Goal: Transaction & Acquisition: Purchase product/service

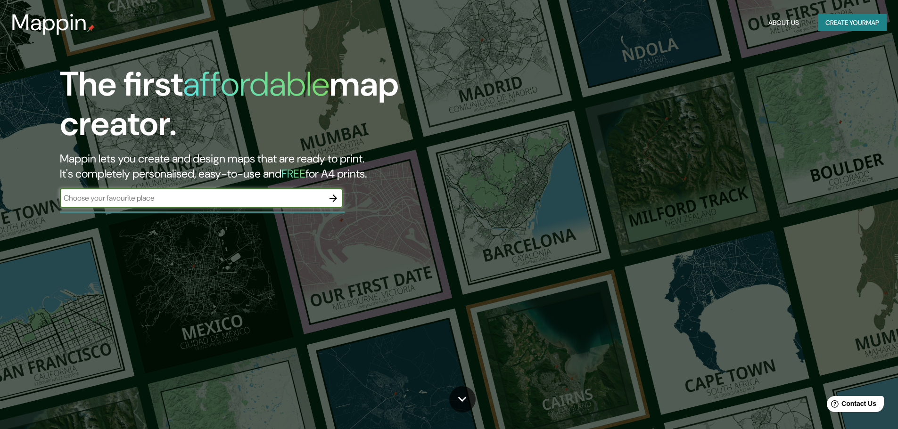
click at [209, 199] on input "text" at bounding box center [192, 198] width 264 height 11
click at [322, 202] on input "text" at bounding box center [192, 198] width 264 height 11
type input "19.056837117112586, -96.04861606080665"
click at [330, 202] on icon "button" at bounding box center [332, 198] width 11 height 11
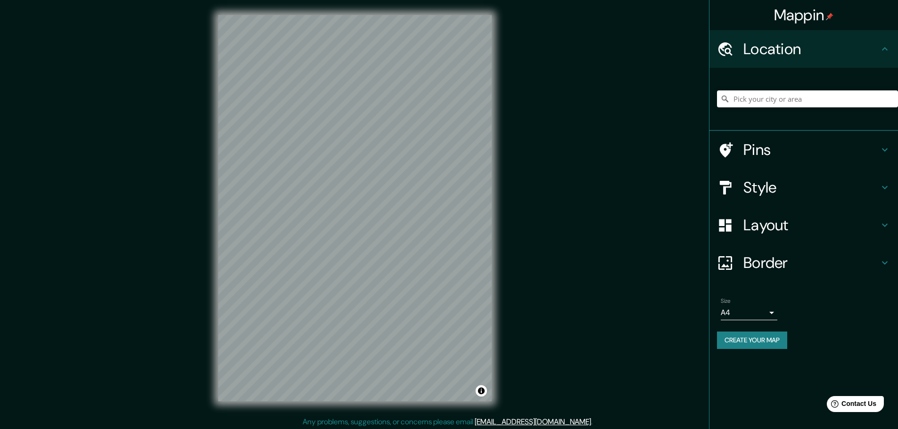
click at [786, 152] on h4 "Pins" at bounding box center [811, 149] width 136 height 19
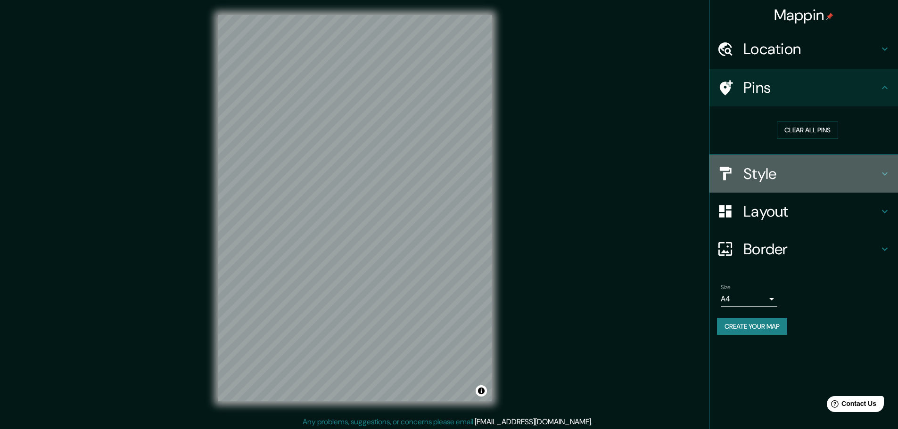
click at [779, 179] on h4 "Style" at bounding box center [811, 173] width 136 height 19
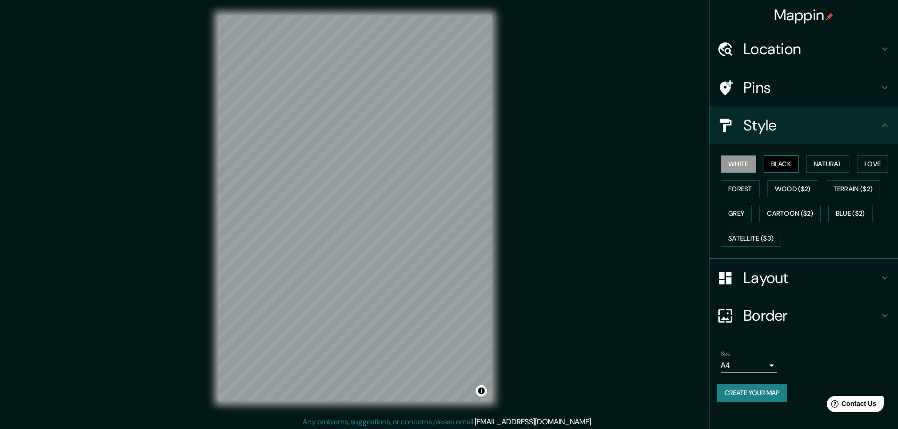
click at [777, 169] on button "Black" at bounding box center [780, 163] width 35 height 17
click at [777, 164] on button "Black" at bounding box center [780, 163] width 35 height 17
click at [748, 169] on button "White" at bounding box center [737, 163] width 35 height 17
click at [743, 213] on button "Grey" at bounding box center [735, 213] width 31 height 17
click at [512, 217] on div "Mappin Location Pins Style White Black Natural Love Forest Wood ($2) Terrain ($…" at bounding box center [449, 216] width 898 height 432
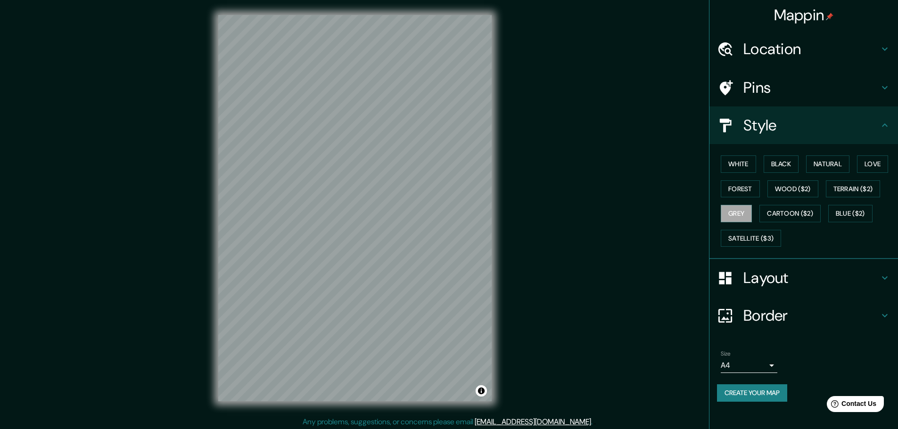
click at [822, 276] on h4 "Layout" at bounding box center [811, 278] width 136 height 19
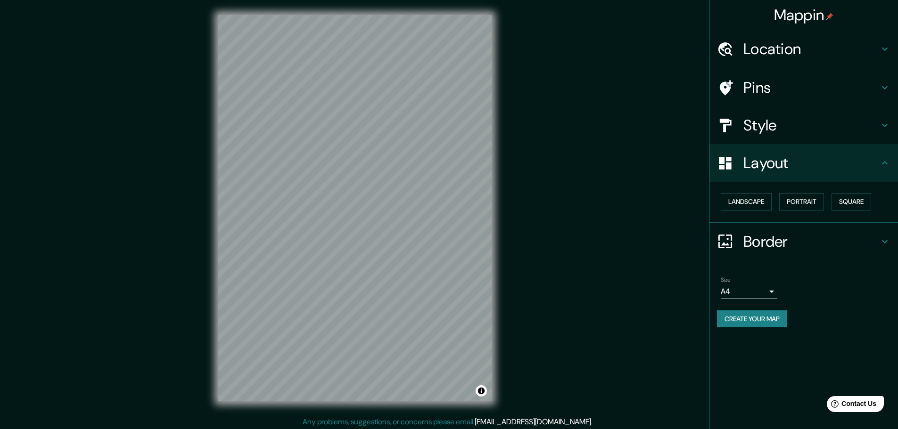
click at [760, 192] on div "Landscape Portrait Square" at bounding box center [807, 201] width 181 height 25
click at [760, 195] on button "Landscape" at bounding box center [745, 201] width 51 height 17
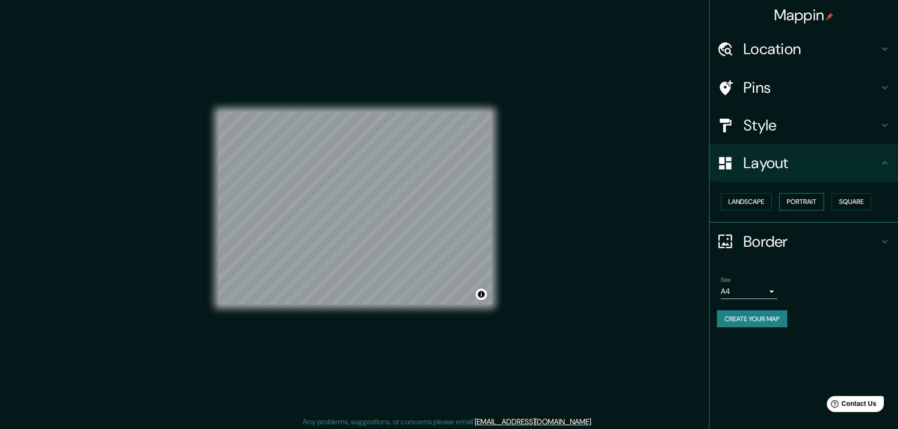
click at [792, 199] on button "Portrait" at bounding box center [801, 201] width 45 height 17
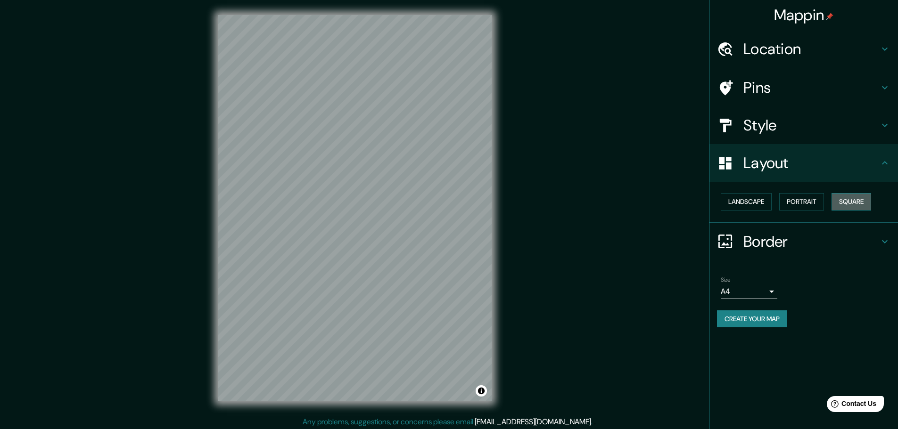
click at [855, 201] on button "Square" at bounding box center [851, 201] width 40 height 17
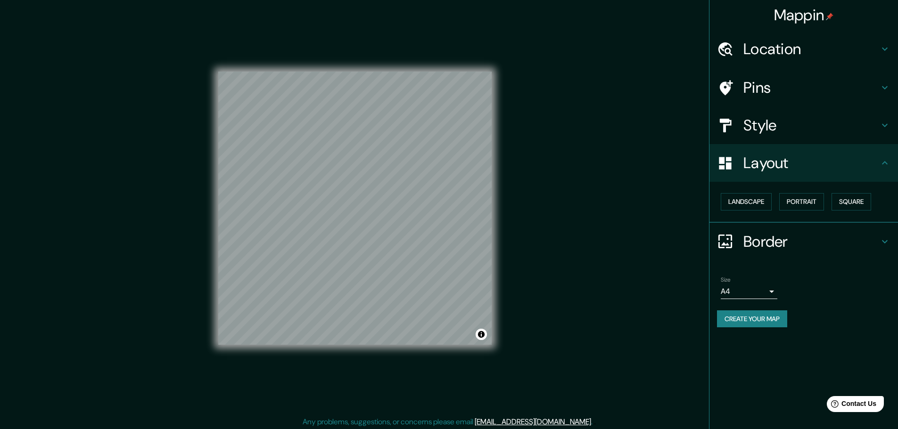
click at [755, 317] on button "Create your map" at bounding box center [752, 318] width 70 height 17
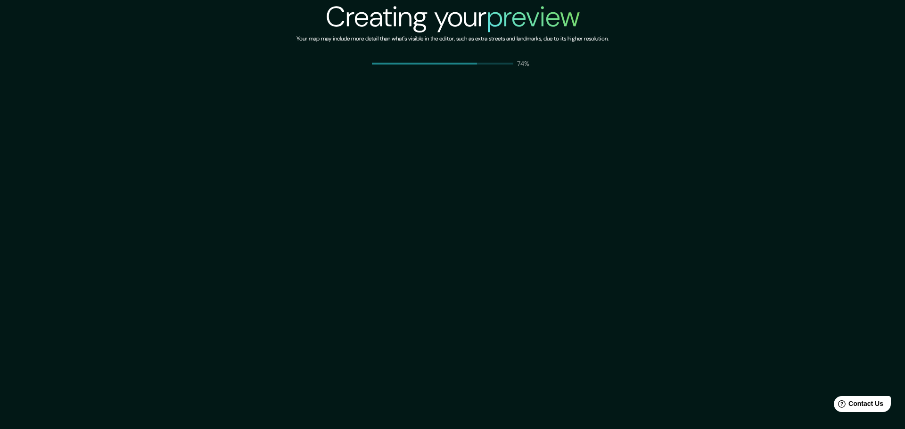
click at [515, 83] on div "Creating your preview Your map may include more detail than what's visible in t…" at bounding box center [452, 214] width 905 height 429
click at [495, 72] on div "Creating your preview Your map may include more detail than what's visible in t…" at bounding box center [452, 214] width 905 height 429
click at [499, 51] on div "Creating your preview Your map may include more detail than what's visible in t…" at bounding box center [452, 34] width 312 height 68
click at [514, 66] on div "75%" at bounding box center [453, 63] width 162 height 9
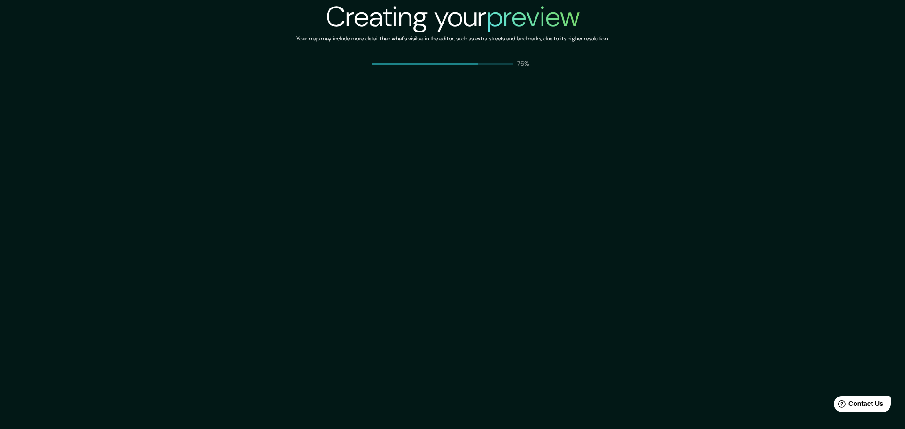
click at [514, 66] on div "75%" at bounding box center [453, 63] width 162 height 9
click at [515, 66] on div "75%" at bounding box center [453, 63] width 162 height 9
click at [517, 66] on p "75%" at bounding box center [525, 63] width 16 height 9
click at [484, 155] on div "Creating your preview Your map may include more detail than what's visible in t…" at bounding box center [452, 214] width 905 height 429
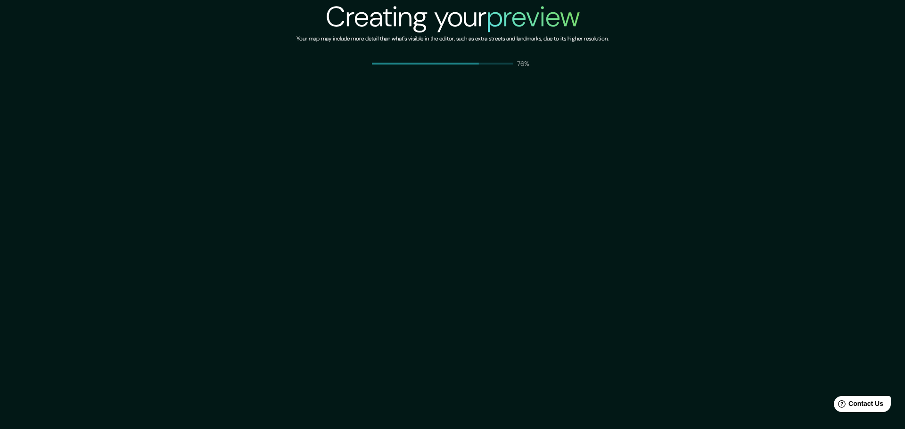
click at [484, 155] on div "Creating your preview Your map may include more detail than what's visible in t…" at bounding box center [452, 214] width 905 height 429
click at [540, 113] on div "Creating your preview Your map may include more detail than what's visible in t…" at bounding box center [452, 214] width 905 height 429
click at [513, 72] on div "Creating your preview Your map may include more detail than what's visible in t…" at bounding box center [452, 214] width 905 height 429
click at [525, 68] on p "98%" at bounding box center [525, 63] width 16 height 9
drag, startPoint x: 526, startPoint y: 73, endPoint x: 484, endPoint y: 71, distance: 42.4
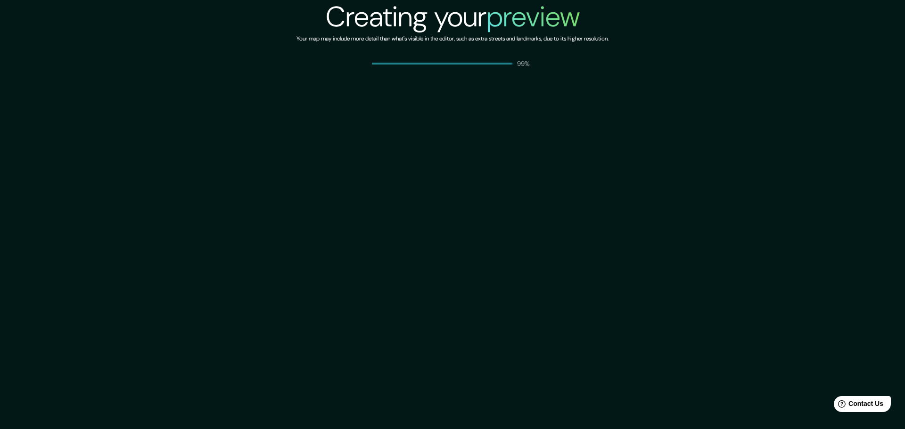
click at [526, 73] on div "Creating your preview Your map may include more detail than what's visible in t…" at bounding box center [452, 214] width 905 height 429
click at [521, 71] on div "Creating your preview Your map may include more detail than what's visible in t…" at bounding box center [452, 214] width 905 height 429
click at [538, 77] on div "Creating your preview Your map may include more detail than what's visible in t…" at bounding box center [452, 214] width 905 height 429
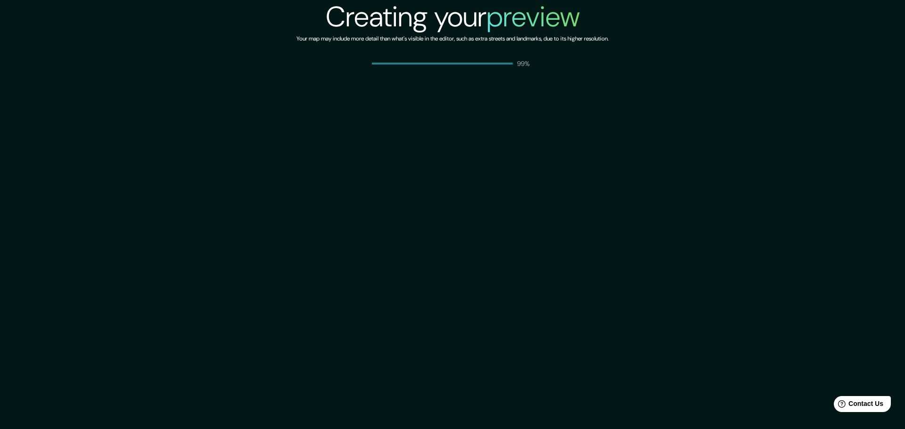
click at [538, 77] on div "Creating your preview Your map may include more detail than what's visible in t…" at bounding box center [452, 214] width 905 height 429
click at [526, 65] on p "100%" at bounding box center [525, 63] width 16 height 9
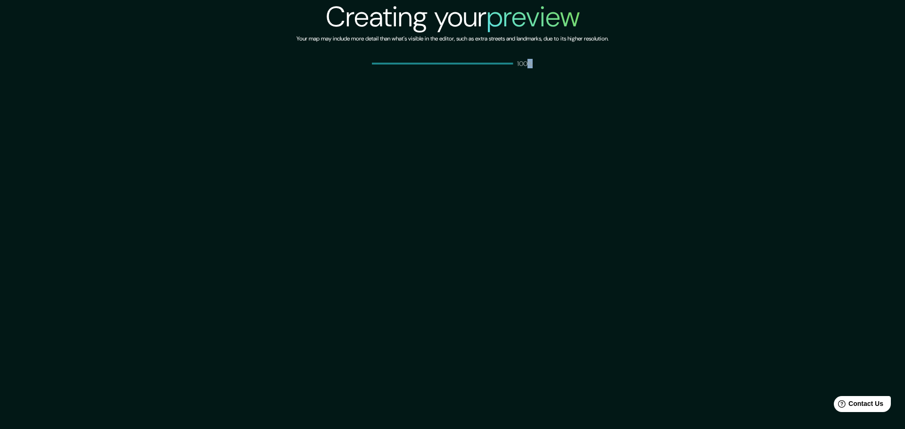
click at [526, 65] on p "100%" at bounding box center [525, 63] width 16 height 9
click at [566, 142] on div "Creating your preview Your map may include more detail than what's visible in t…" at bounding box center [452, 214] width 905 height 429
click at [506, 177] on div "Creating your preview Your map may include more detail than what's visible in t…" at bounding box center [452, 214] width 905 height 429
click at [500, 75] on div "Creating your preview Your map may include more detail than what's visible in t…" at bounding box center [452, 214] width 905 height 429
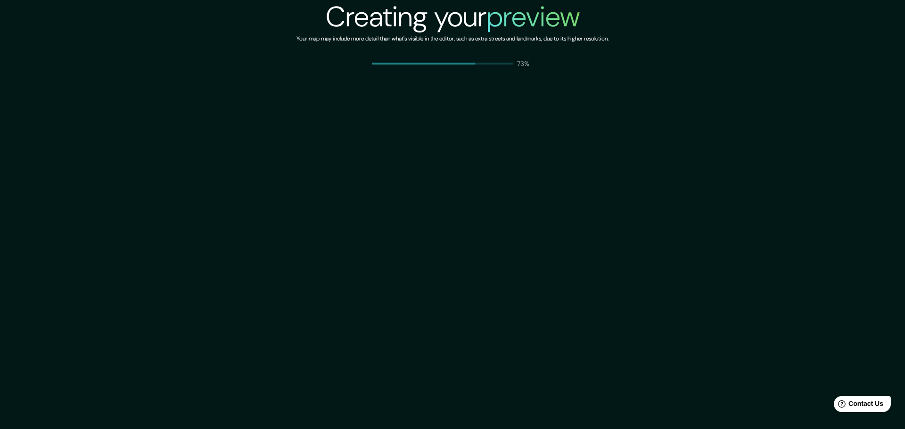
click at [499, 76] on div "Creating your preview Your map may include more detail than what's visible in t…" at bounding box center [452, 214] width 905 height 429
click at [499, 62] on div "84%" at bounding box center [453, 63] width 162 height 9
click at [519, 57] on div "Creating your preview Your map may include more detail than what's visible in t…" at bounding box center [452, 34] width 312 height 68
click at [530, 95] on div "Creating your preview Your map may include more detail than what's visible in t…" at bounding box center [452, 214] width 905 height 429
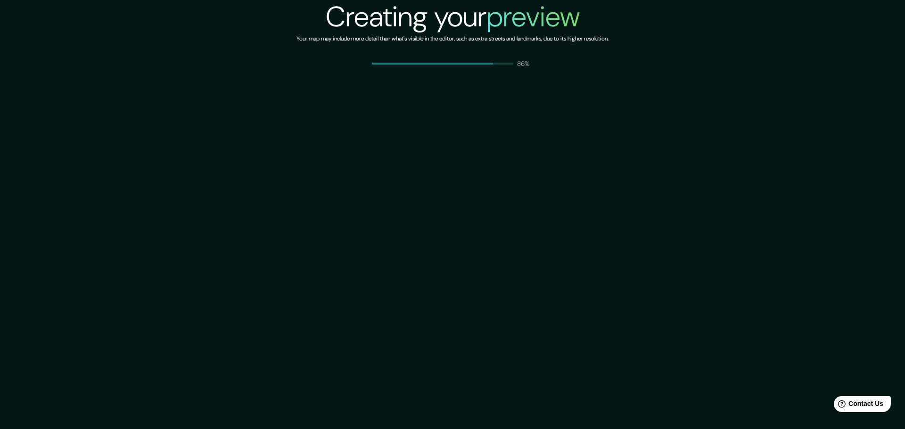
click at [528, 34] on h6 "Your map may include more detail than what's visible in the editor, such as ext…" at bounding box center [452, 39] width 312 height 10
click at [565, 123] on div "Creating your preview Your map may include more detail than what's visible in t…" at bounding box center [452, 214] width 905 height 429
click at [564, 124] on div "Creating your preview Your map may include more detail than what's visible in t…" at bounding box center [452, 214] width 905 height 429
click at [512, 70] on div "Creating your preview Your map may include more detail than what's visible in t…" at bounding box center [452, 214] width 905 height 429
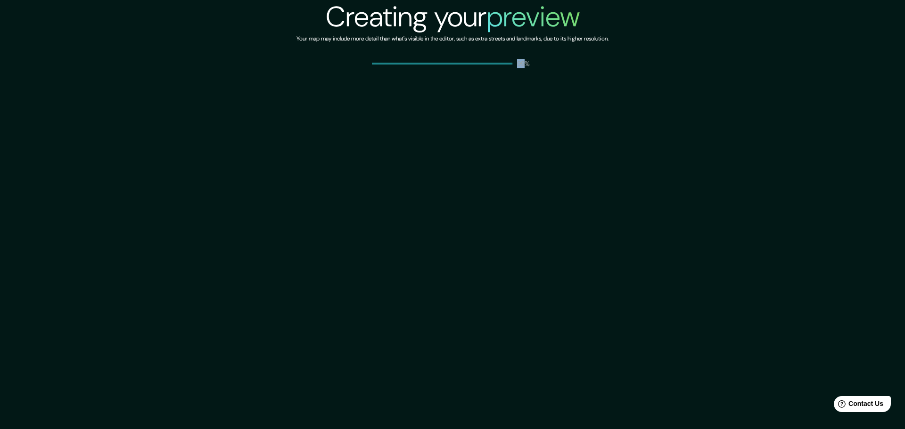
click at [525, 65] on p "99%" at bounding box center [525, 63] width 16 height 9
click at [562, 137] on div "Creating your preview Your map may include more detail than what's visible in t…" at bounding box center [452, 214] width 905 height 429
click at [520, 73] on div "Creating your preview Your map may include more detail than what's visible in t…" at bounding box center [452, 214] width 905 height 429
click at [529, 139] on div "Creating your preview Your map may include more detail than what's visible in t…" at bounding box center [452, 214] width 905 height 429
click at [484, 24] on h2 "Creating your preview" at bounding box center [453, 17] width 254 height 34
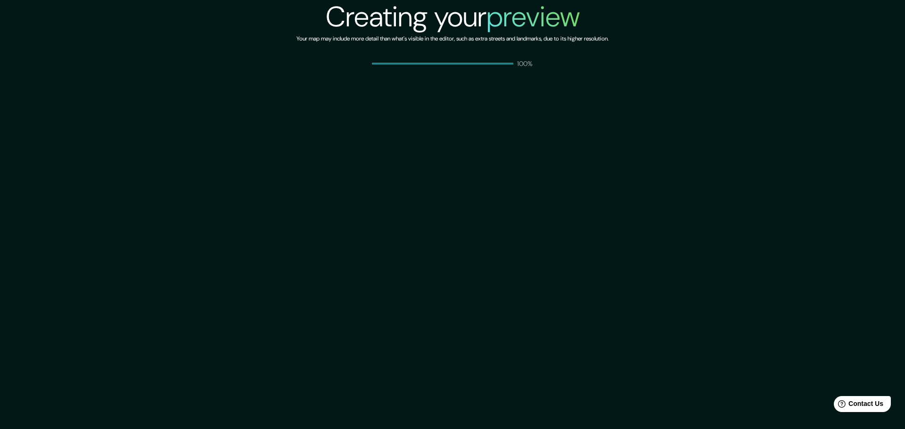
click at [526, 75] on div "Creating your preview Your map may include more detail than what's visible in t…" at bounding box center [452, 214] width 905 height 429
click at [525, 70] on div "Creating your preview Your map may include more detail than what's visible in t…" at bounding box center [452, 214] width 905 height 429
click at [522, 68] on p "100%" at bounding box center [525, 63] width 16 height 9
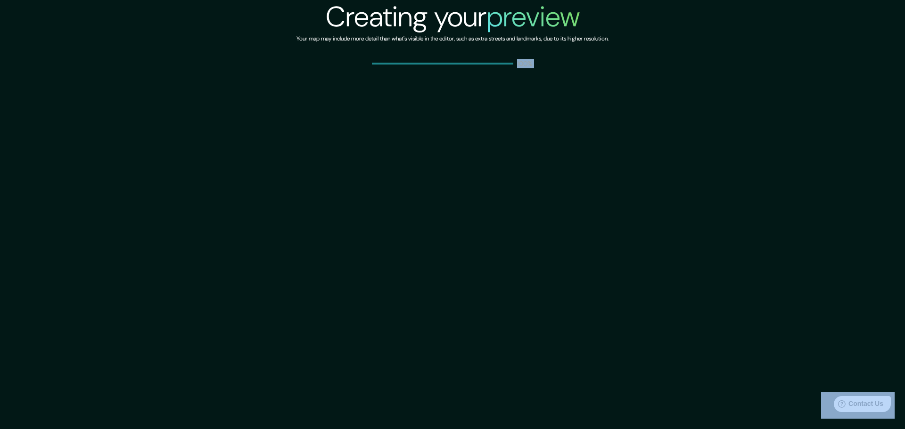
click at [522, 68] on p "100%" at bounding box center [525, 63] width 16 height 9
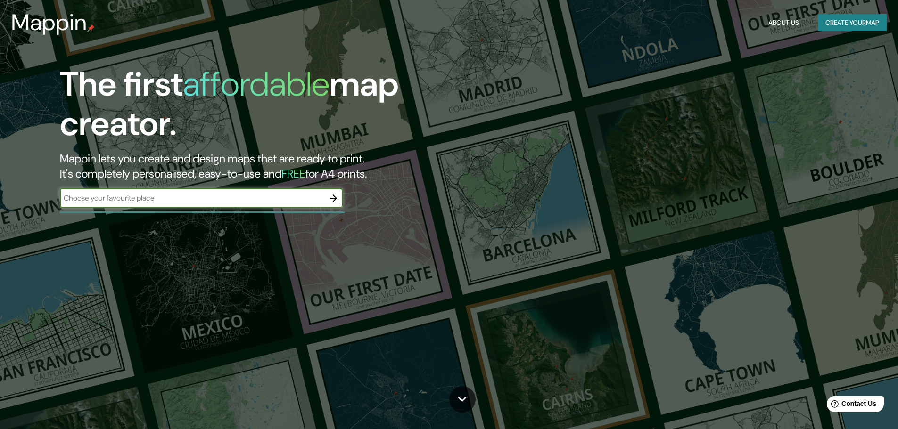
click at [307, 193] on input "text" at bounding box center [192, 198] width 264 height 11
click at [322, 194] on input "text" at bounding box center [192, 198] width 264 height 11
type input "19.056837117112586, -96.04861606080665"
click at [329, 203] on icon "button" at bounding box center [332, 198] width 11 height 11
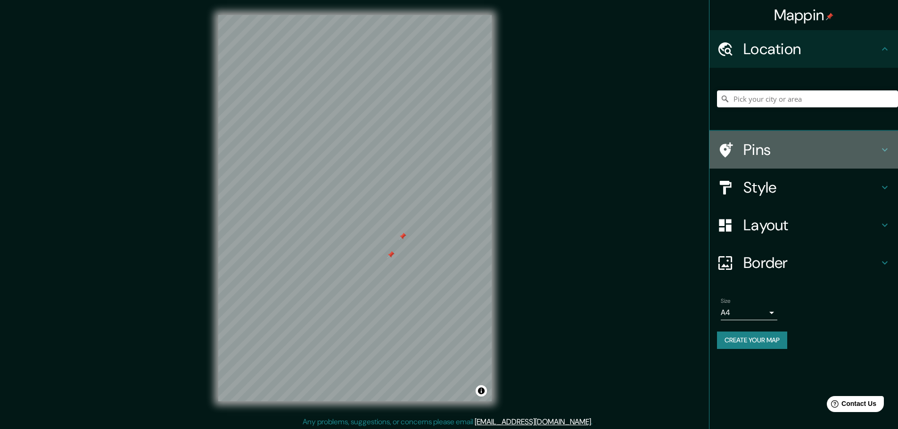
click at [839, 137] on div "Pins" at bounding box center [803, 150] width 188 height 38
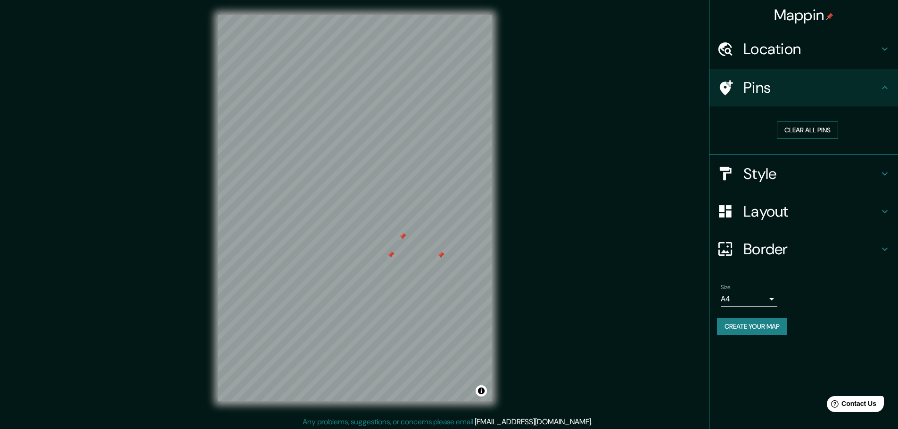
click at [798, 127] on button "Clear all pins" at bounding box center [806, 130] width 61 height 17
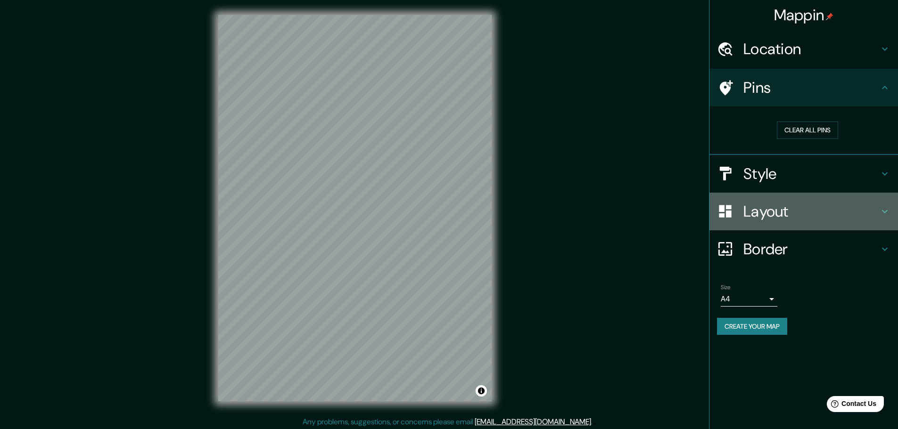
click at [772, 195] on div "Layout" at bounding box center [803, 212] width 188 height 38
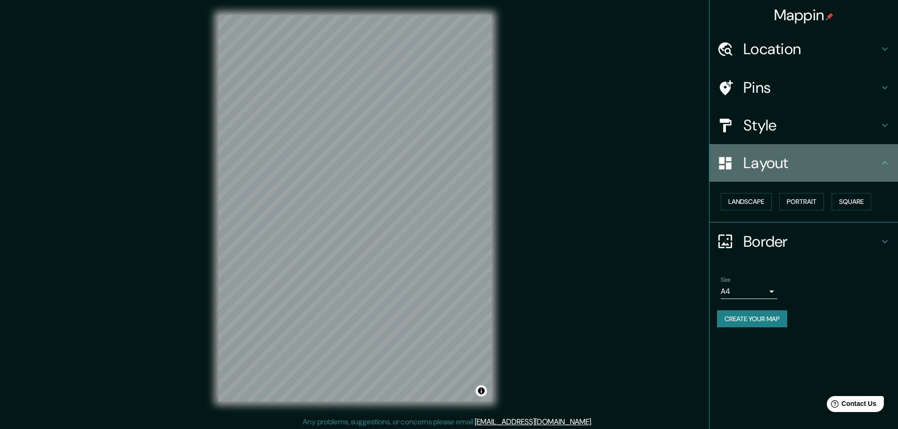
click at [760, 147] on div "Layout" at bounding box center [803, 163] width 188 height 38
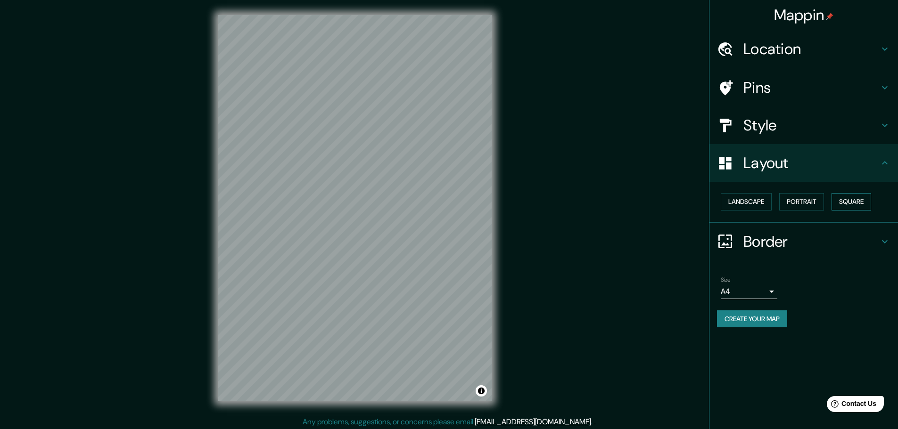
click at [834, 201] on button "Square" at bounding box center [851, 201] width 40 height 17
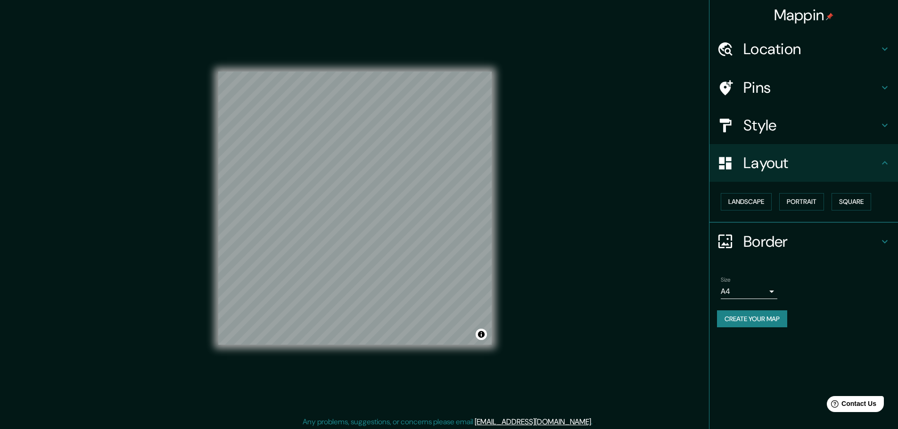
click at [796, 126] on h4 "Style" at bounding box center [811, 125] width 136 height 19
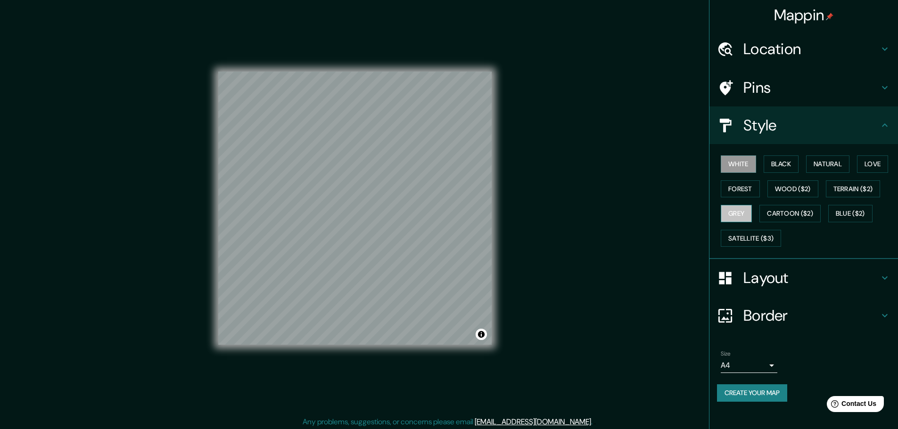
click at [735, 207] on button "Grey" at bounding box center [735, 213] width 31 height 17
click at [787, 211] on button "Cartoon ($2)" at bounding box center [789, 213] width 61 height 17
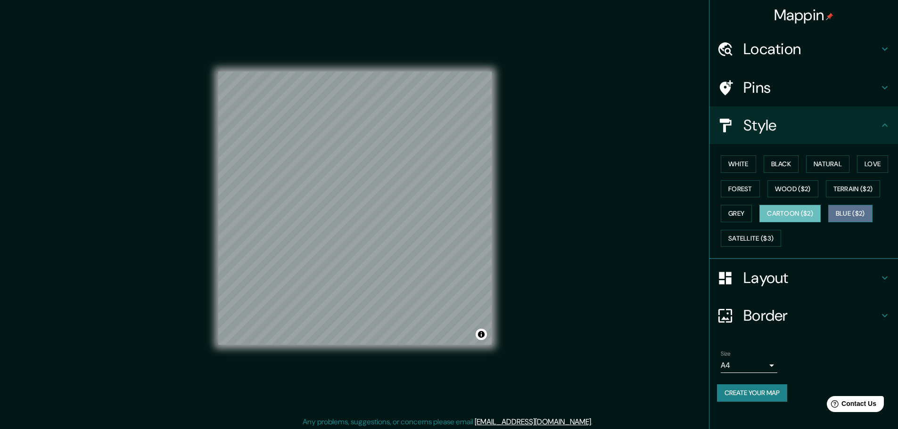
click at [857, 208] on button "Blue ($2)" at bounding box center [850, 213] width 44 height 17
click at [771, 240] on button "Satellite ($3)" at bounding box center [750, 238] width 60 height 17
click at [850, 219] on button "Blue ($2)" at bounding box center [850, 213] width 44 height 17
click at [803, 215] on button "Cartoon ($2)" at bounding box center [789, 213] width 61 height 17
click at [727, 213] on button "Grey" at bounding box center [735, 213] width 31 height 17
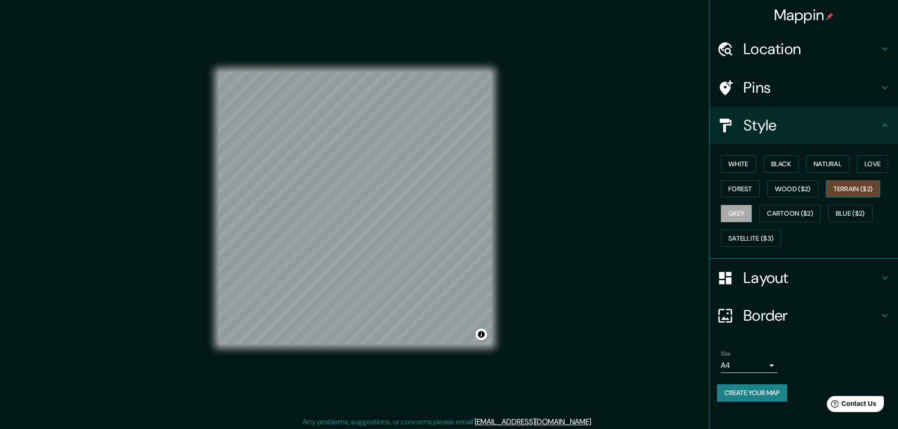
click at [861, 182] on button "Terrain ($2)" at bounding box center [852, 188] width 55 height 17
click at [798, 190] on button "Wood ($2)" at bounding box center [792, 188] width 51 height 17
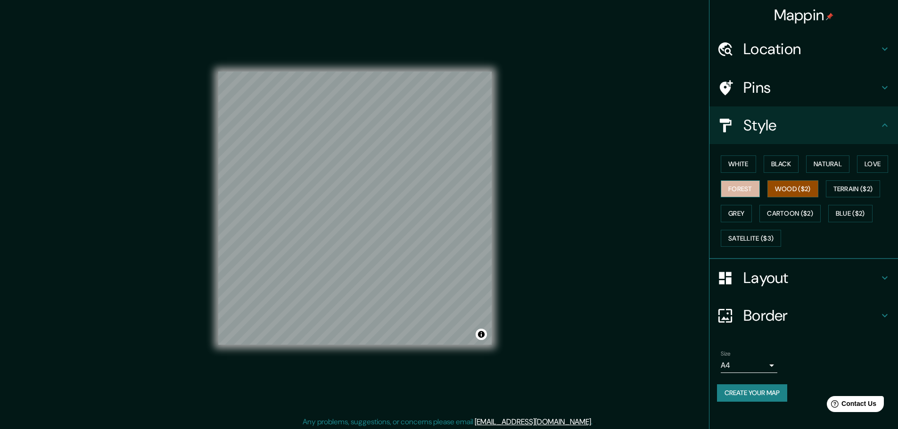
click at [754, 192] on button "Forest" at bounding box center [739, 188] width 39 height 17
click at [880, 161] on button "Love" at bounding box center [872, 163] width 31 height 17
click at [827, 164] on button "Natural" at bounding box center [827, 163] width 43 height 17
click at [775, 157] on button "Black" at bounding box center [780, 163] width 35 height 17
click at [749, 163] on button "White" at bounding box center [737, 163] width 35 height 17
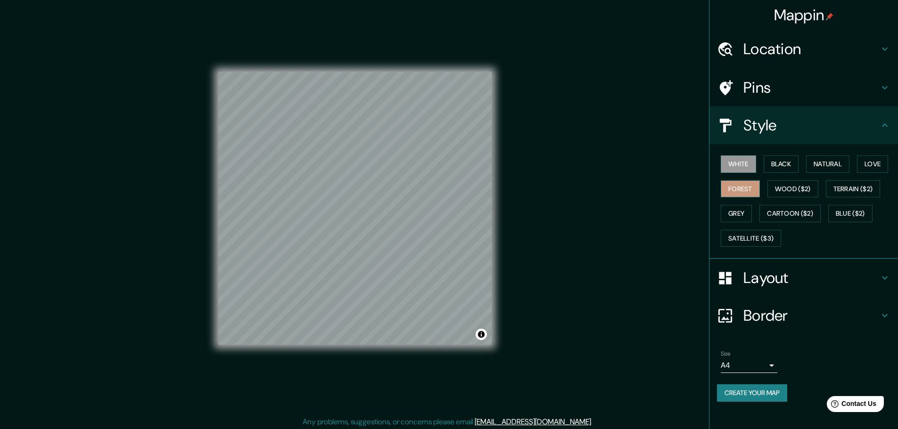
click at [748, 187] on button "Forest" at bounding box center [739, 188] width 39 height 17
click at [739, 207] on button "Grey" at bounding box center [735, 213] width 31 height 17
click at [758, 395] on button "Create your map" at bounding box center [752, 392] width 70 height 17
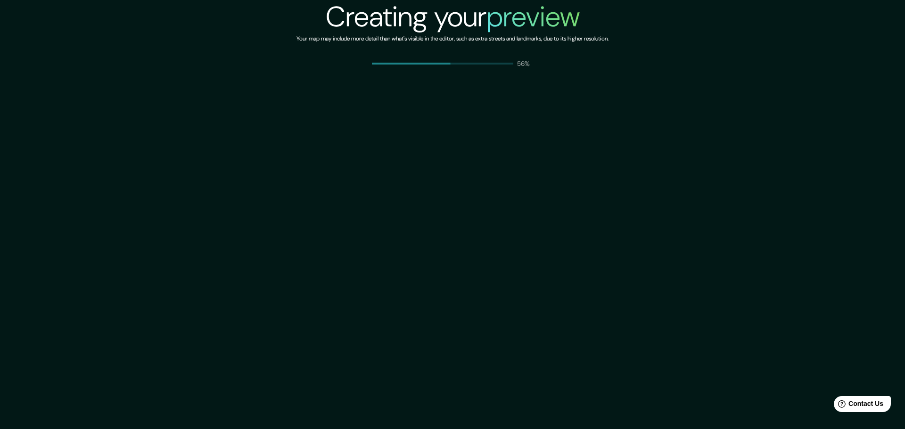
click at [493, 66] on div "56%" at bounding box center [453, 63] width 162 height 9
click at [503, 67] on div "59%" at bounding box center [453, 63] width 162 height 9
click at [437, 54] on div "Creating your preview Your map may include more detail than what's visible in t…" at bounding box center [452, 34] width 312 height 68
click at [535, 95] on div "Creating your preview Your map may include more detail than what's visible in t…" at bounding box center [452, 214] width 905 height 429
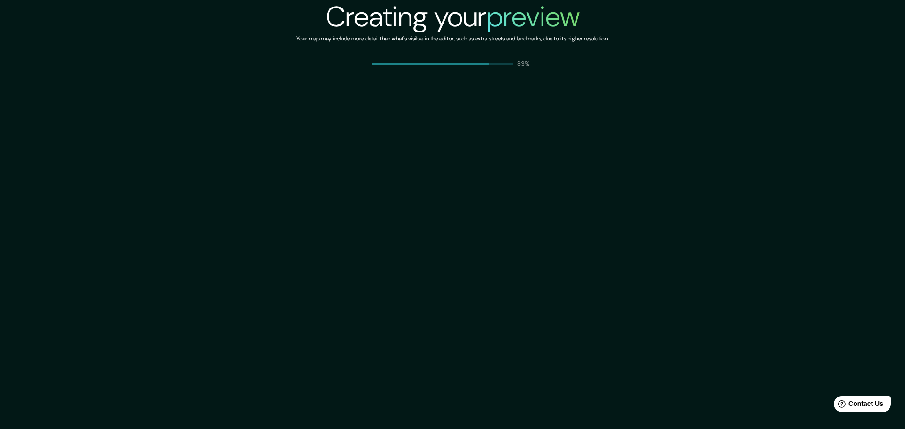
click at [537, 184] on div "Creating your preview Your map may include more detail than what's visible in t…" at bounding box center [452, 214] width 905 height 429
click at [513, 65] on div "85%" at bounding box center [453, 63] width 162 height 9
click at [564, 82] on div "Creating your preview Your map may include more detail than what's visible in t…" at bounding box center [452, 214] width 905 height 429
click at [720, 151] on div "Creating your preview Your map may include more detail than what's visible in t…" at bounding box center [452, 214] width 905 height 429
